Goal: Task Accomplishment & Management: Manage account settings

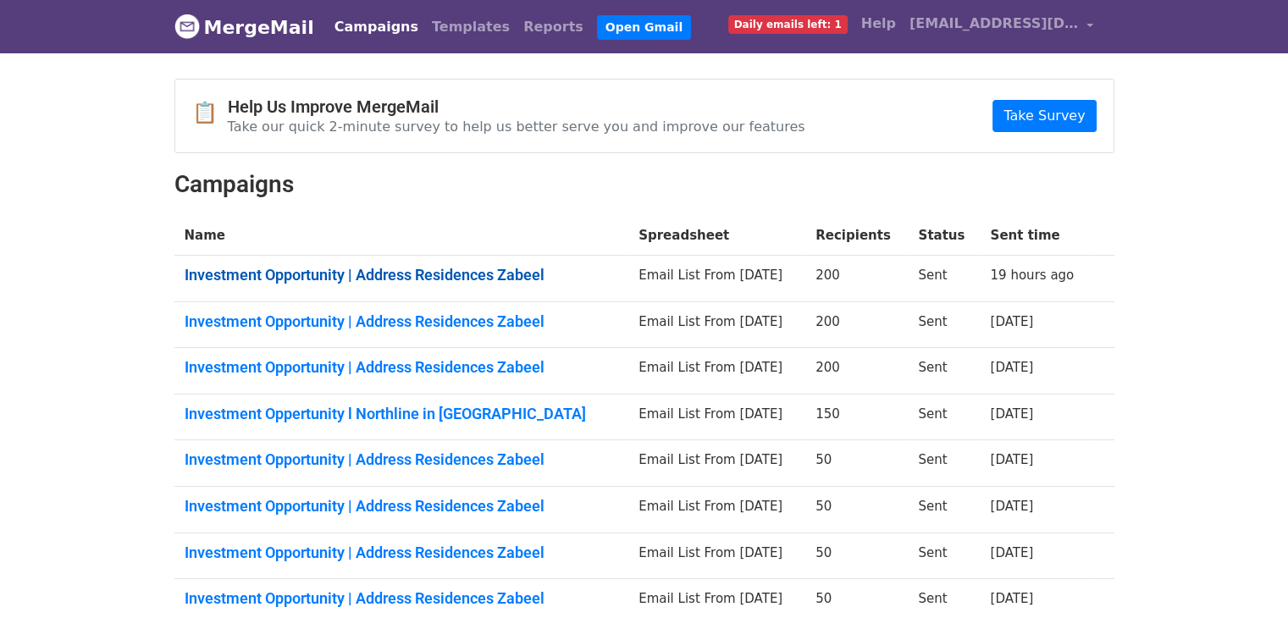
click at [461, 266] on link "Investment Opportunity | Address Residences Zabeel" at bounding box center [402, 275] width 434 height 19
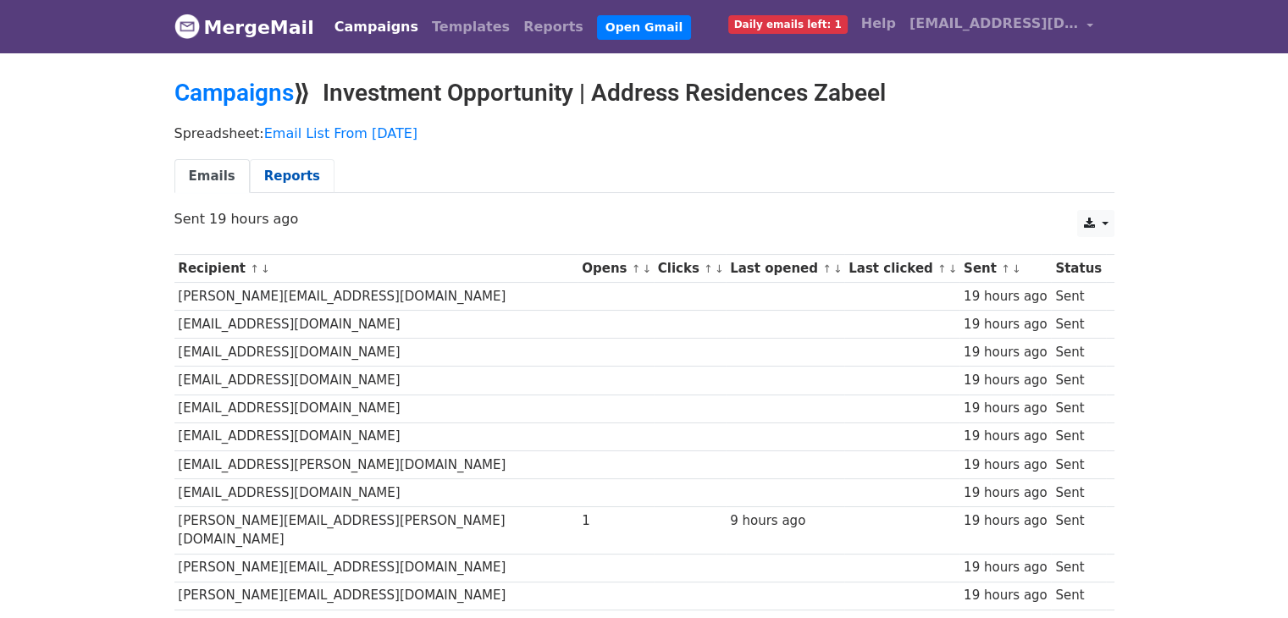
click at [299, 180] on link "Reports" at bounding box center [292, 176] width 85 height 35
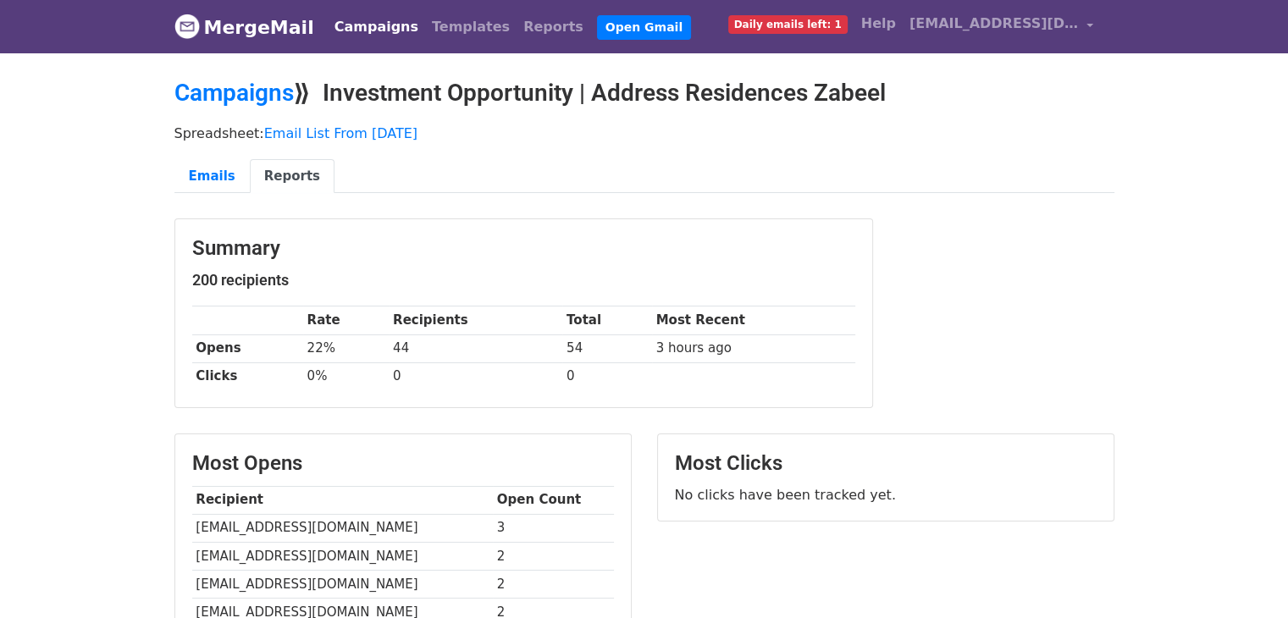
click at [224, 31] on link "MergeMail" at bounding box center [244, 27] width 140 height 36
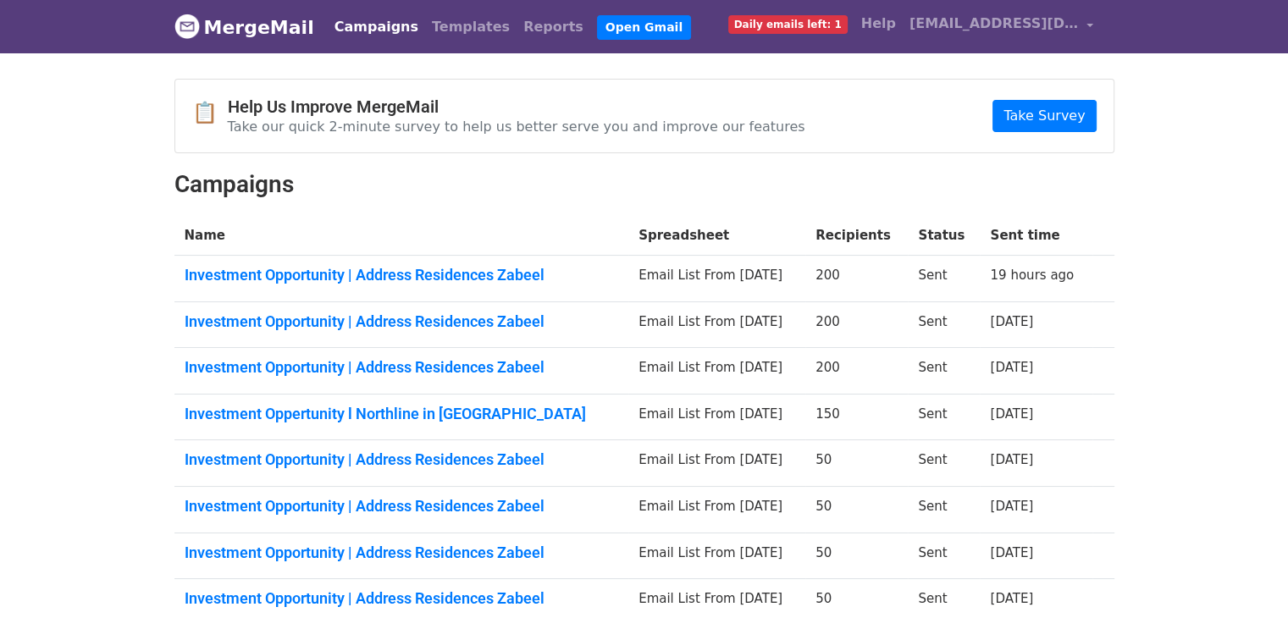
click at [816, 25] on span "Daily emails left: 1" at bounding box center [787, 24] width 119 height 19
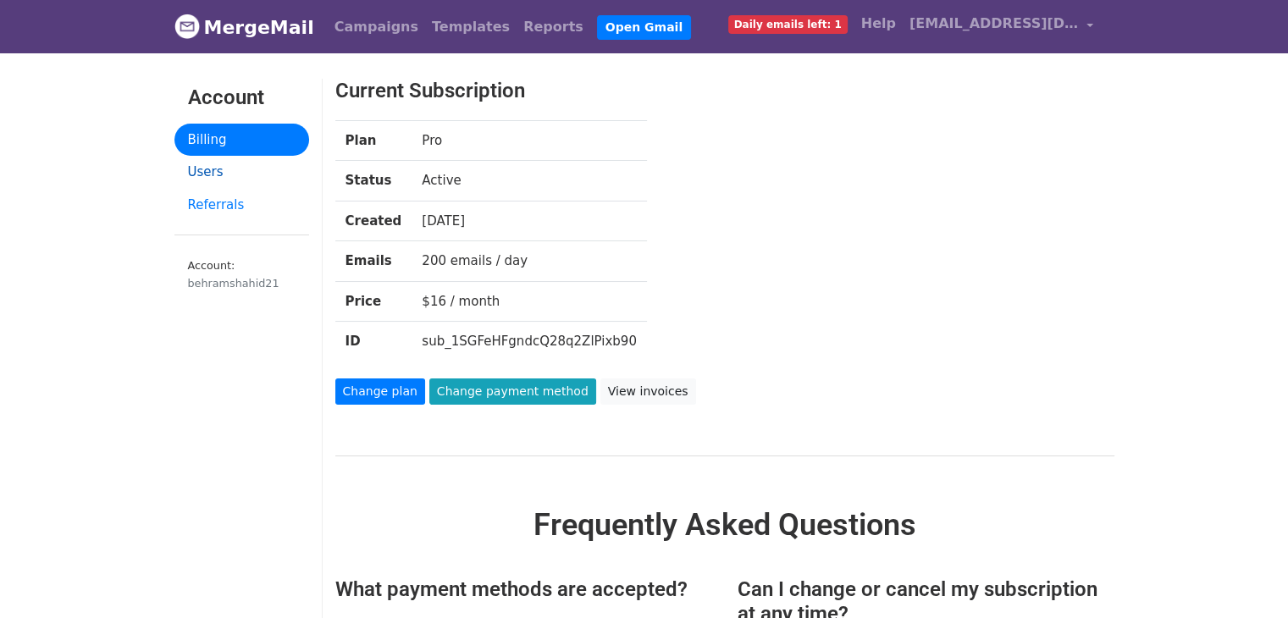
click at [251, 169] on link "Users" at bounding box center [241, 172] width 135 height 33
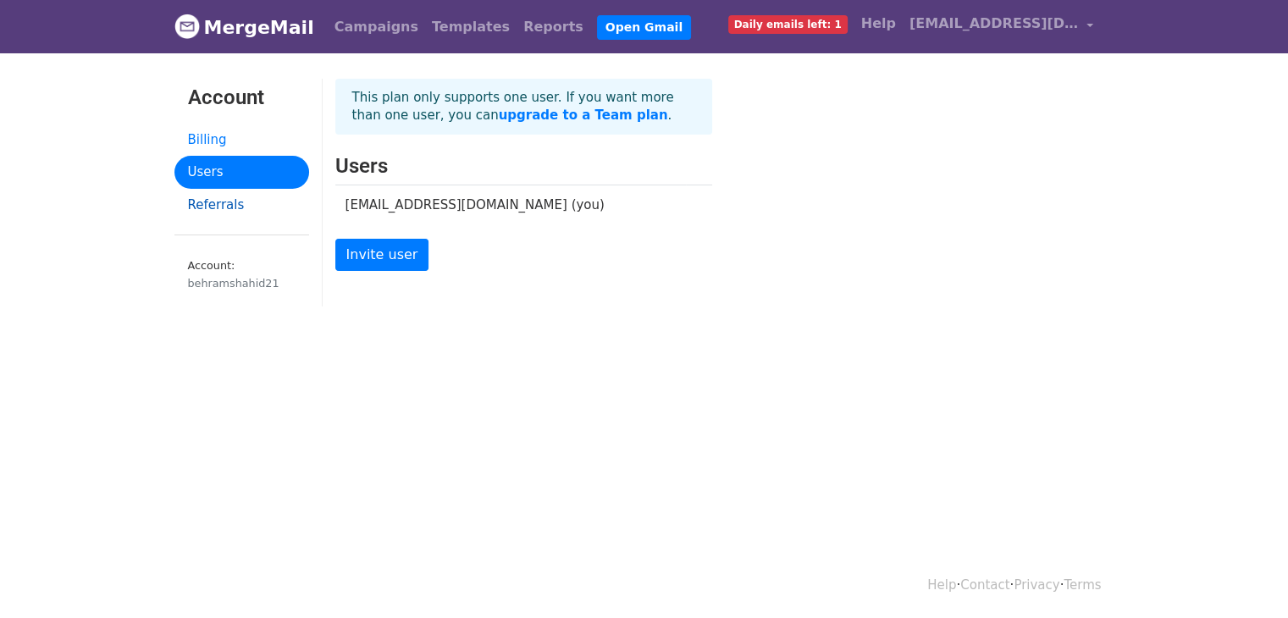
click at [246, 197] on link "Referrals" at bounding box center [241, 205] width 135 height 33
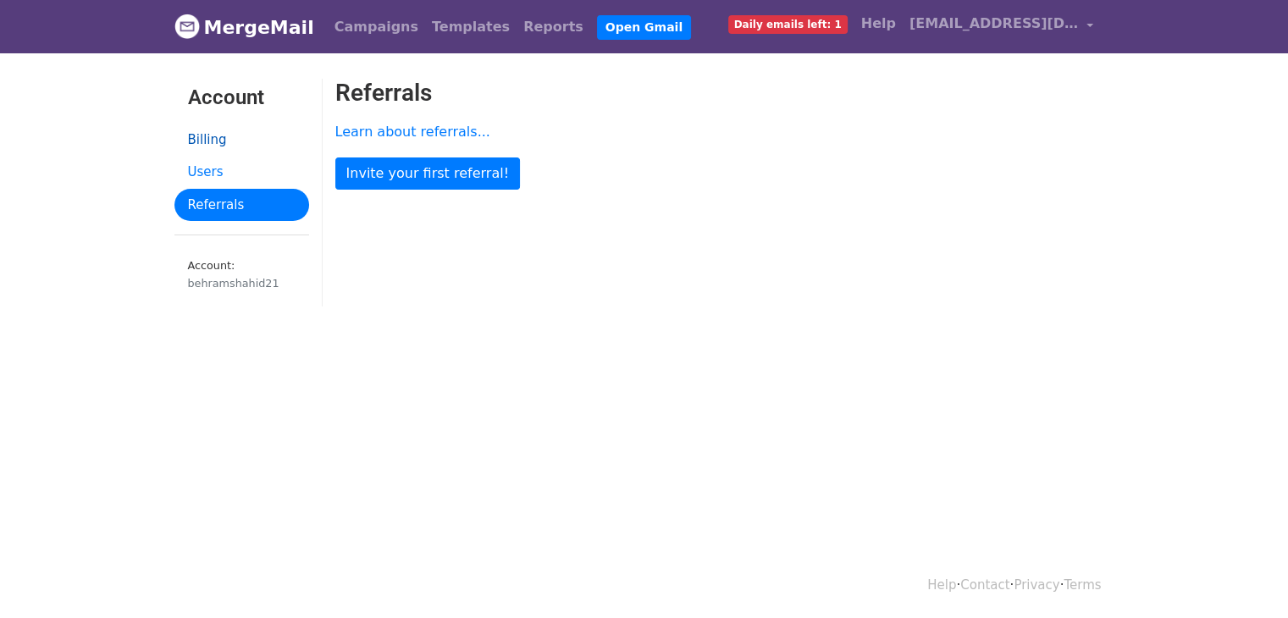
click at [248, 129] on link "Billing" at bounding box center [241, 140] width 135 height 33
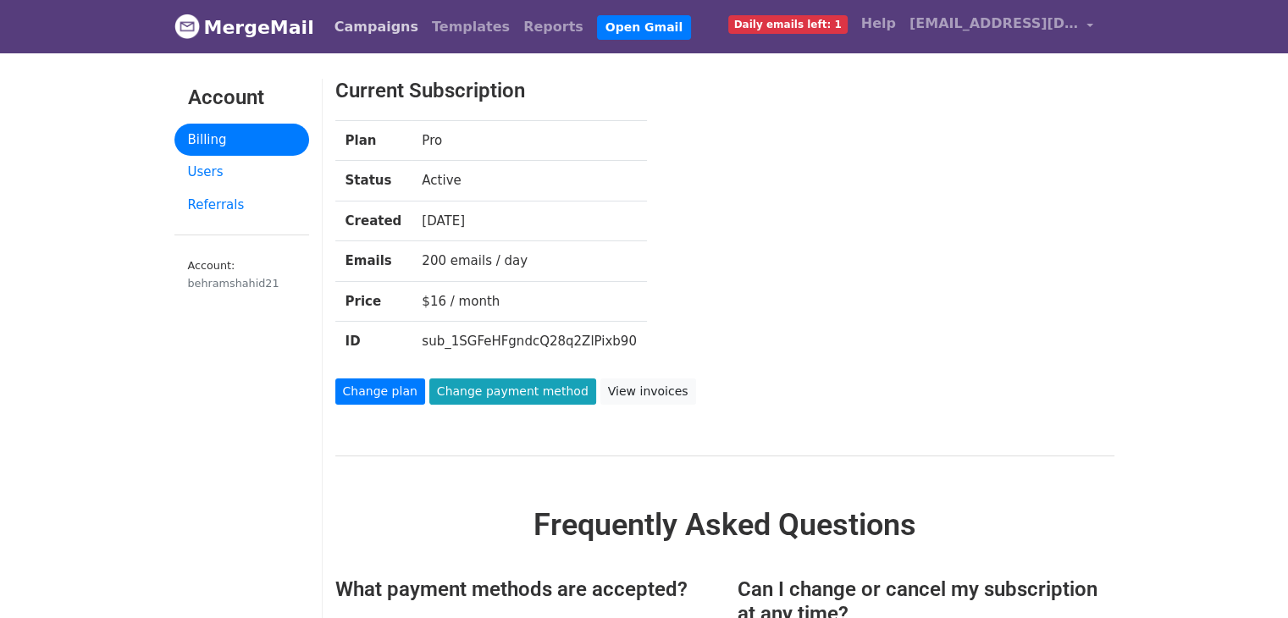
click at [386, 36] on link "Campaigns" at bounding box center [376, 27] width 97 height 34
